Goal: Information Seeking & Learning: Learn about a topic

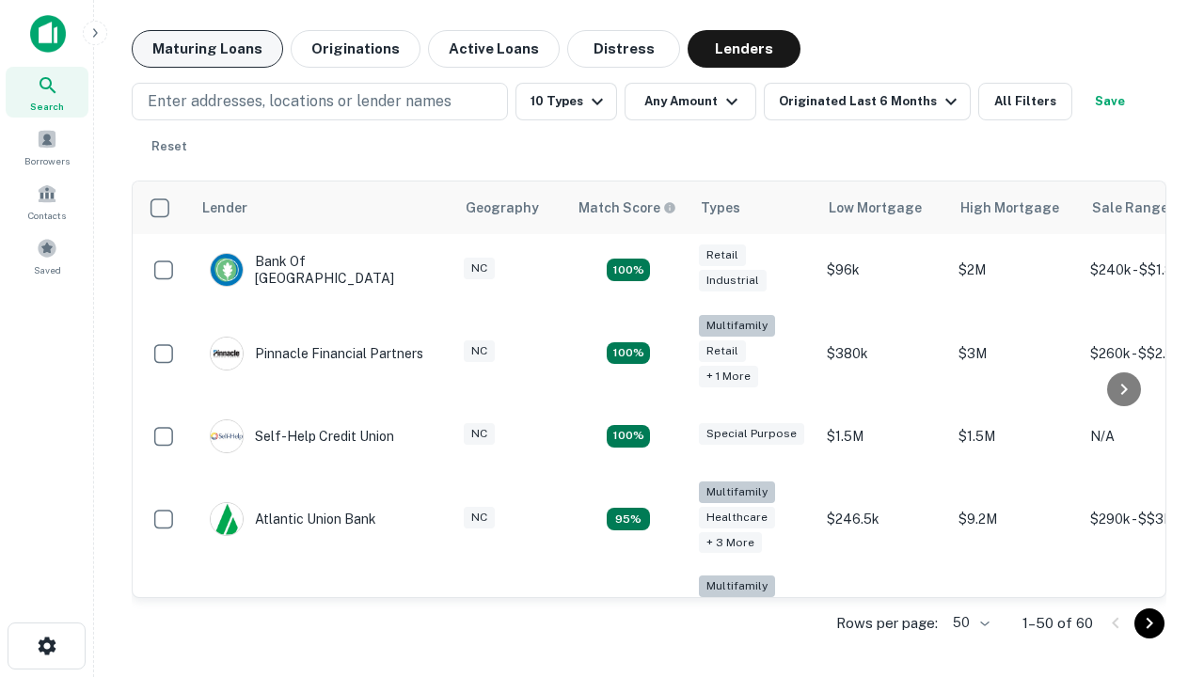
click at [207, 49] on button "Maturing Loans" at bounding box center [207, 49] width 151 height 38
